Goal: Task Accomplishment & Management: Manage account settings

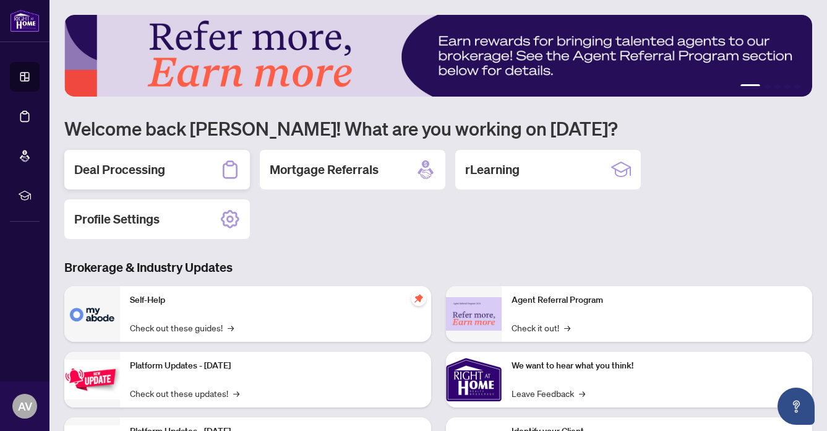
click at [130, 169] on h2 "Deal Processing" at bounding box center [119, 169] width 91 height 17
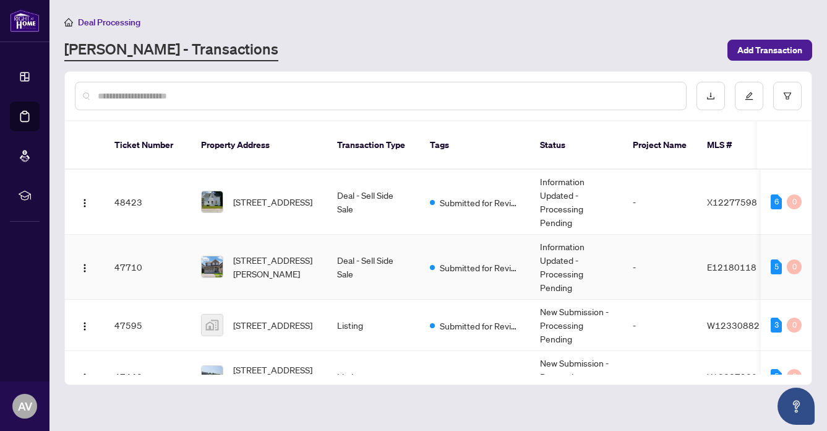
click at [138, 254] on td "47710" at bounding box center [148, 266] width 87 height 65
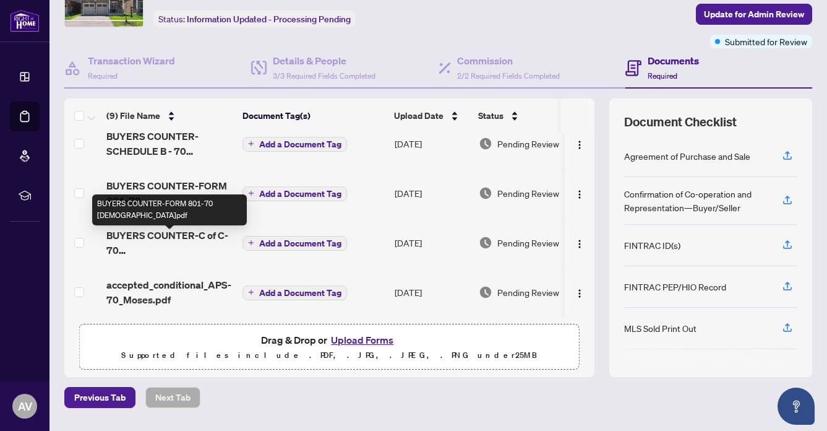
scroll to position [105, 0]
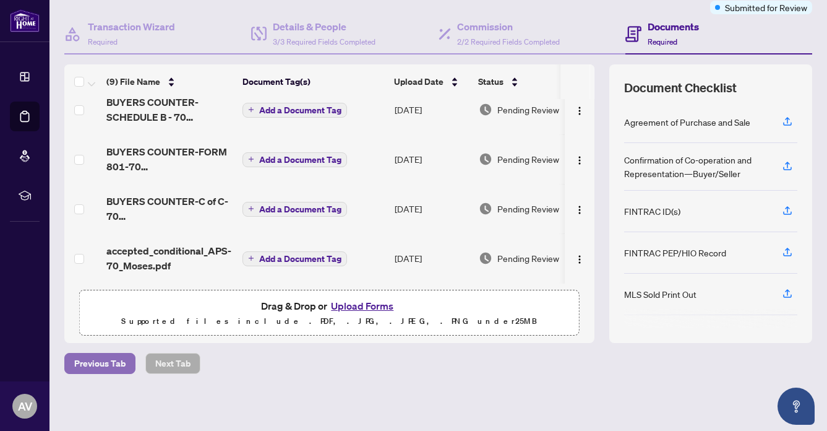
click at [96, 359] on span "Previous Tab" at bounding box center [99, 363] width 51 height 20
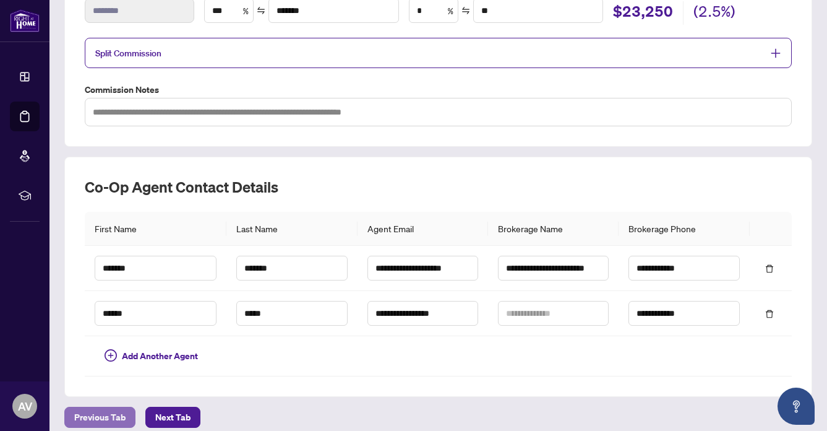
scroll to position [294, 0]
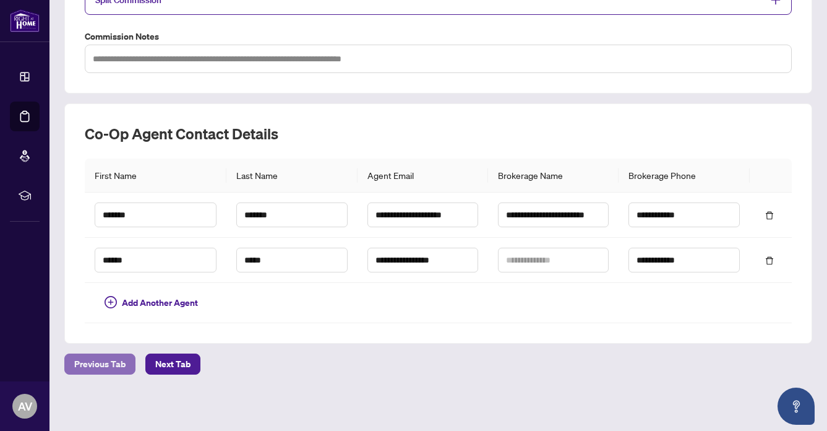
click at [96, 359] on span "Previous Tab" at bounding box center [99, 364] width 51 height 20
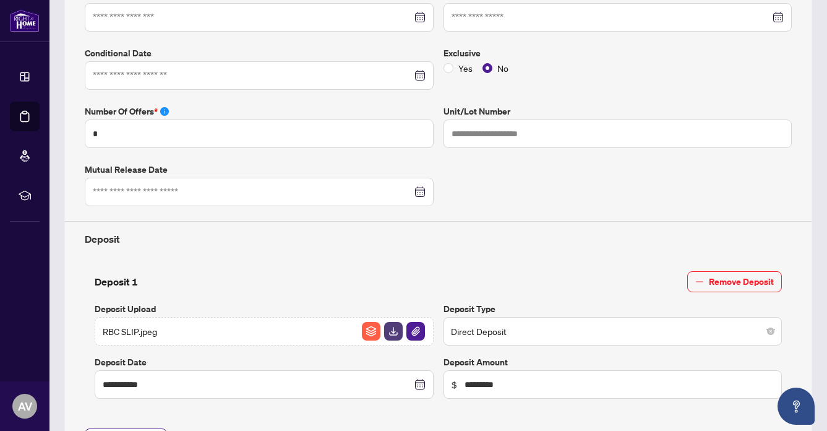
type input "**********"
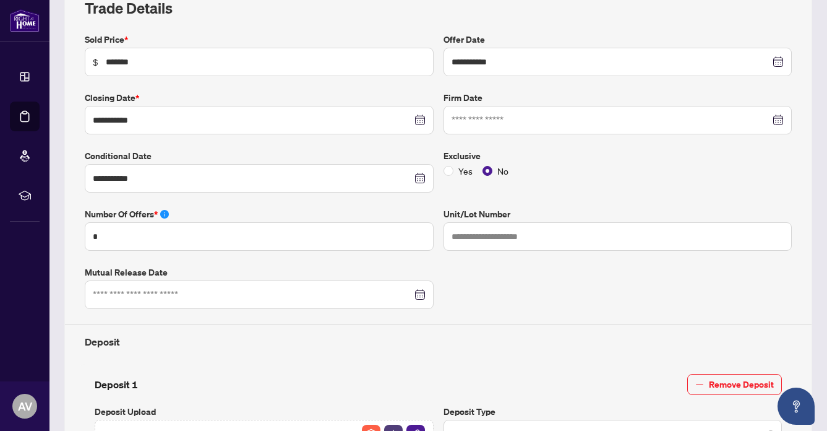
scroll to position [165, 0]
